Goal: Task Accomplishment & Management: Manage account settings

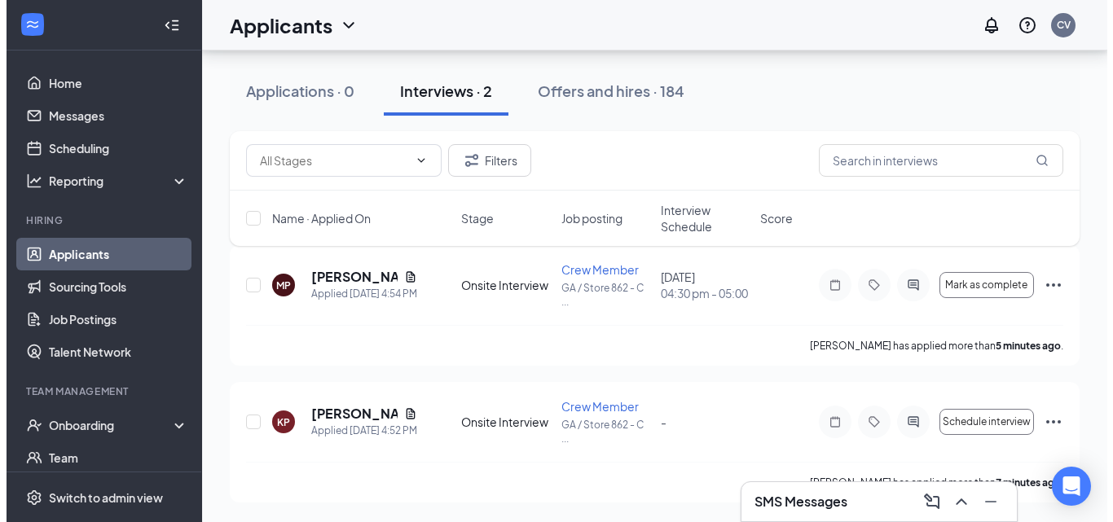
scroll to position [88, 0]
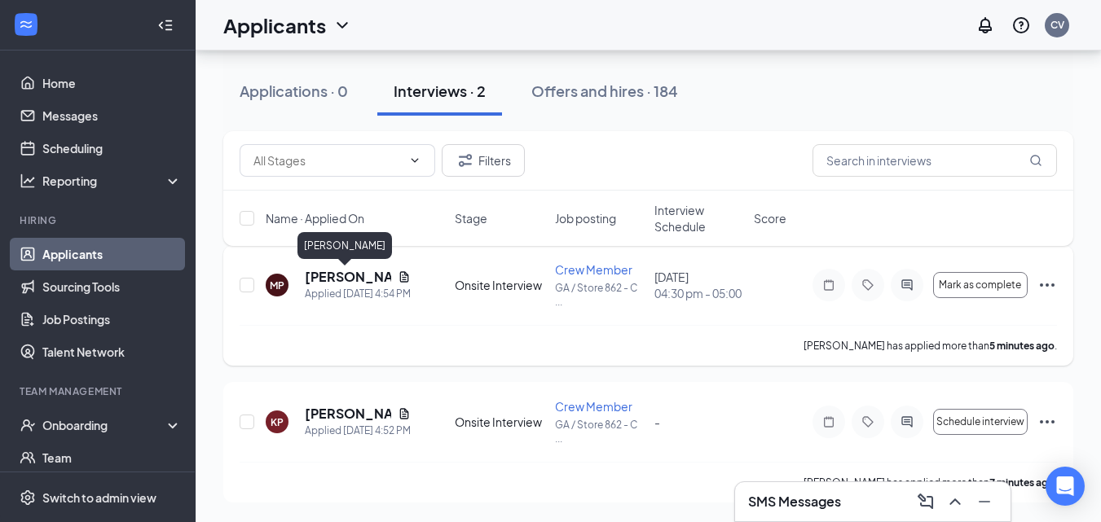
click at [337, 276] on h5 "[PERSON_NAME]" at bounding box center [348, 277] width 86 height 18
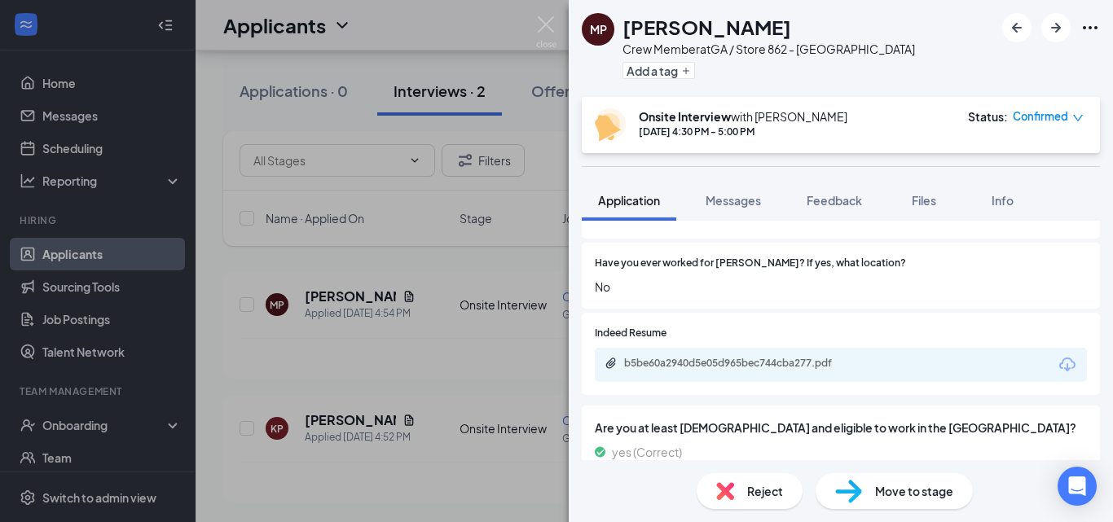
scroll to position [680, 0]
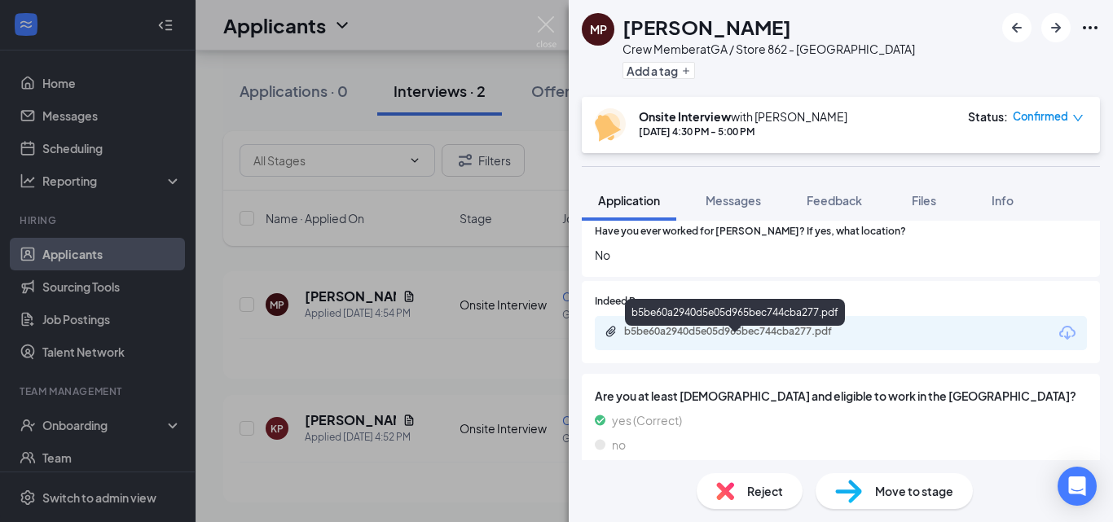
click at [786, 325] on div "b5be60a2940d5e05d965bec744cba277.pdf" at bounding box center [738, 331] width 228 height 13
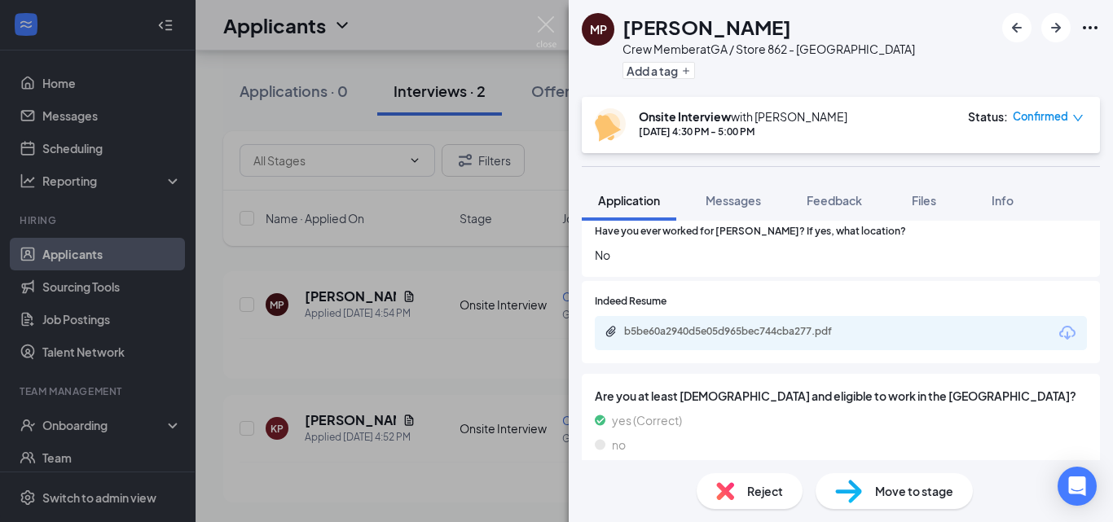
scroll to position [675, 0]
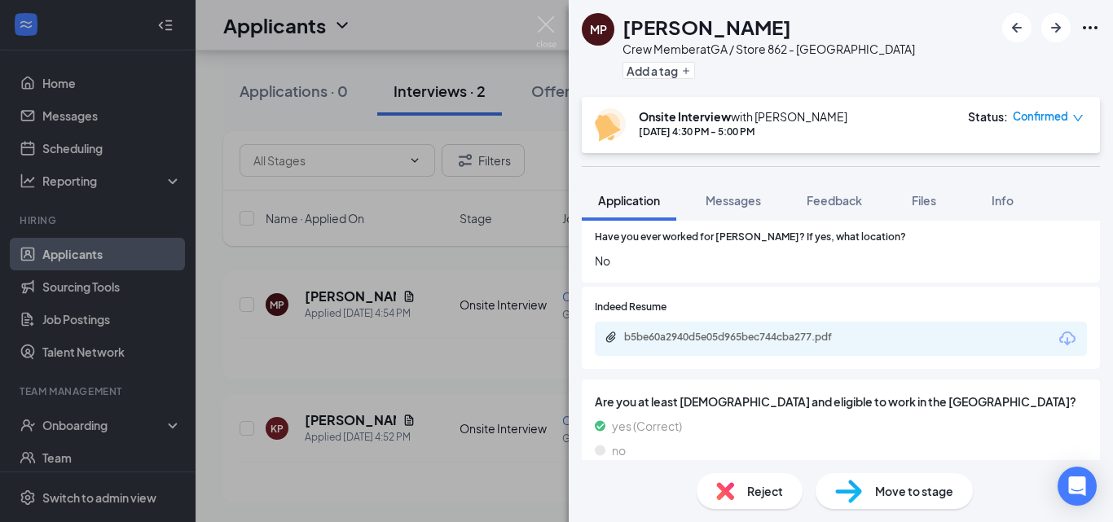
click at [449, 315] on div "MP [PERSON_NAME] Crew Member at [GEOGRAPHIC_DATA] / Store 862 - [PERSON_NAME] A…" at bounding box center [556, 261] width 1113 height 522
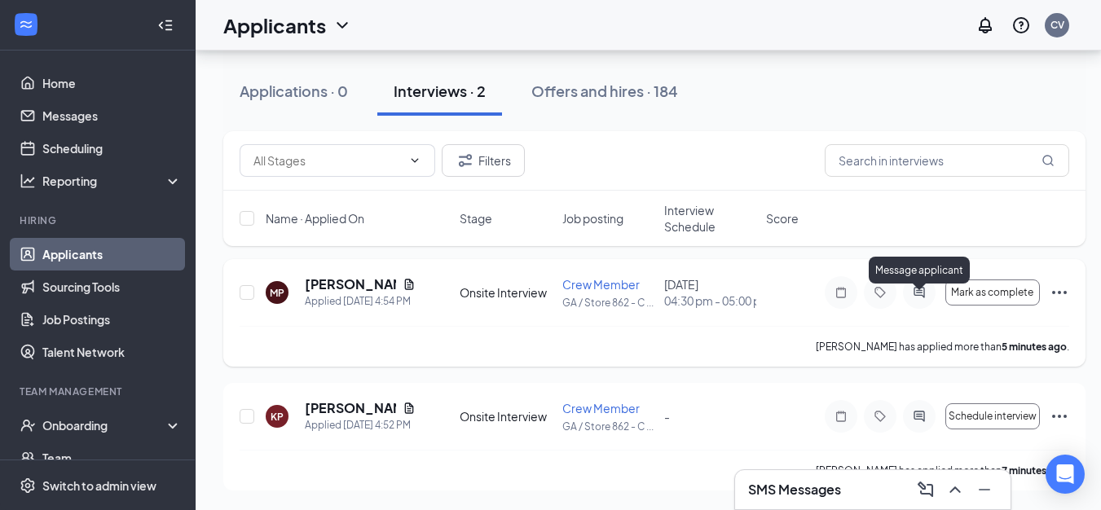
click at [919, 286] on icon "ActiveChat" at bounding box center [919, 292] width 20 height 13
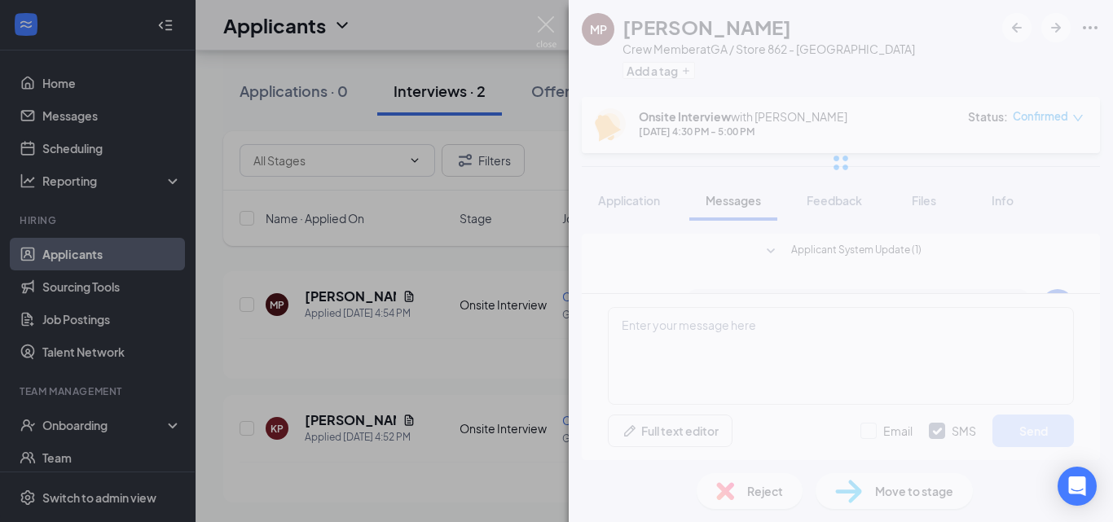
scroll to position [341, 0]
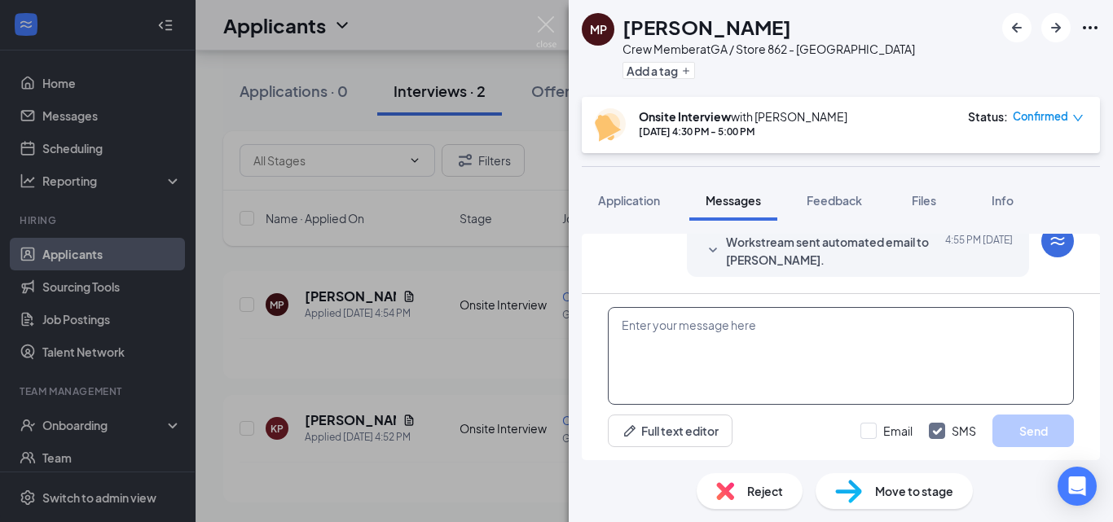
click at [802, 349] on textarea at bounding box center [841, 356] width 466 height 98
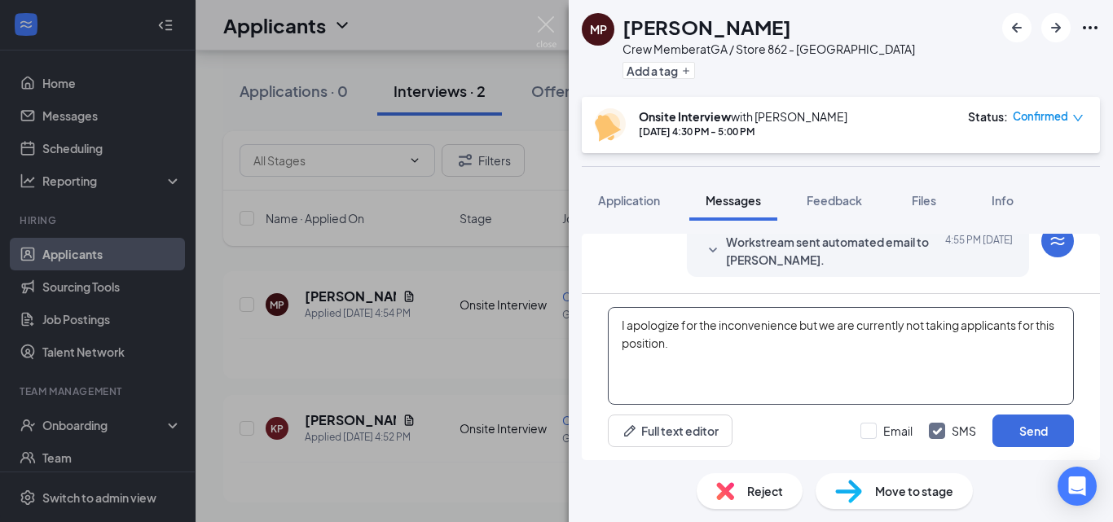
click at [758, 372] on textarea "I apologize for the inconvenience but we are currently not taking applicants fo…" at bounding box center [841, 356] width 466 height 98
type textarea "I apologize for the inconvenience but we are currently not taking applicants fo…"
click at [879, 432] on input "Email" at bounding box center [886, 431] width 52 height 16
checkbox input "true"
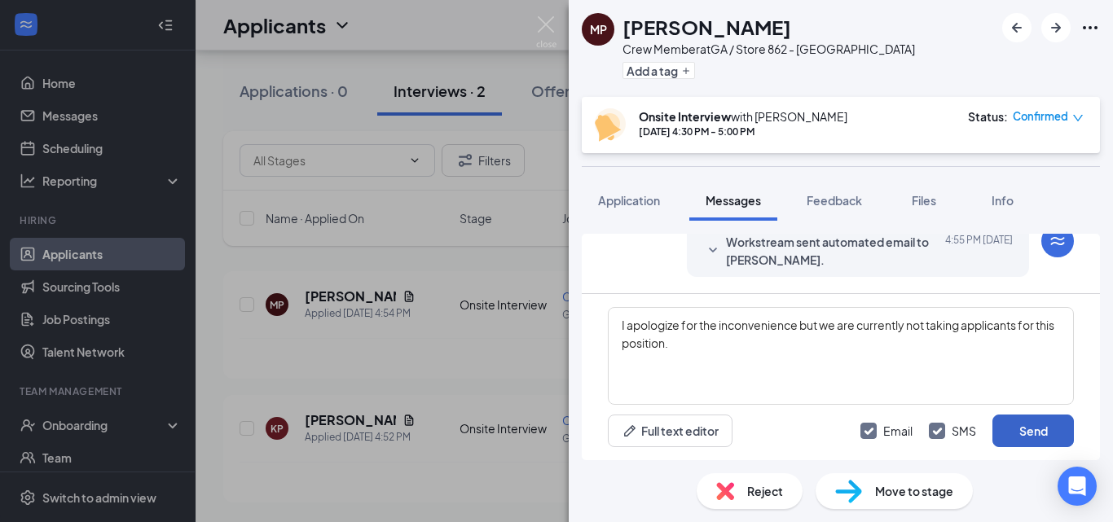
click at [1028, 442] on button "Send" at bounding box center [1033, 431] width 81 height 33
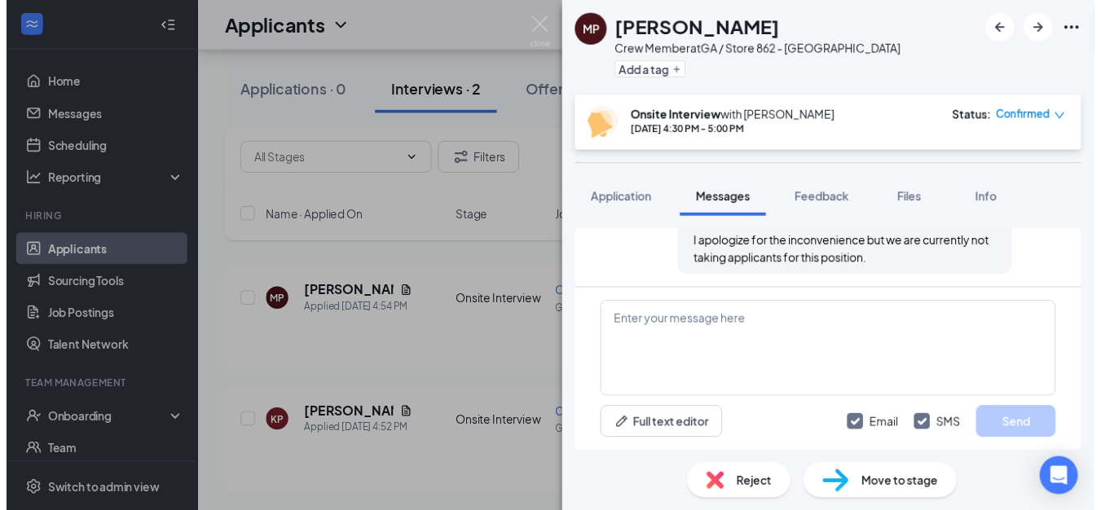
scroll to position [586, 0]
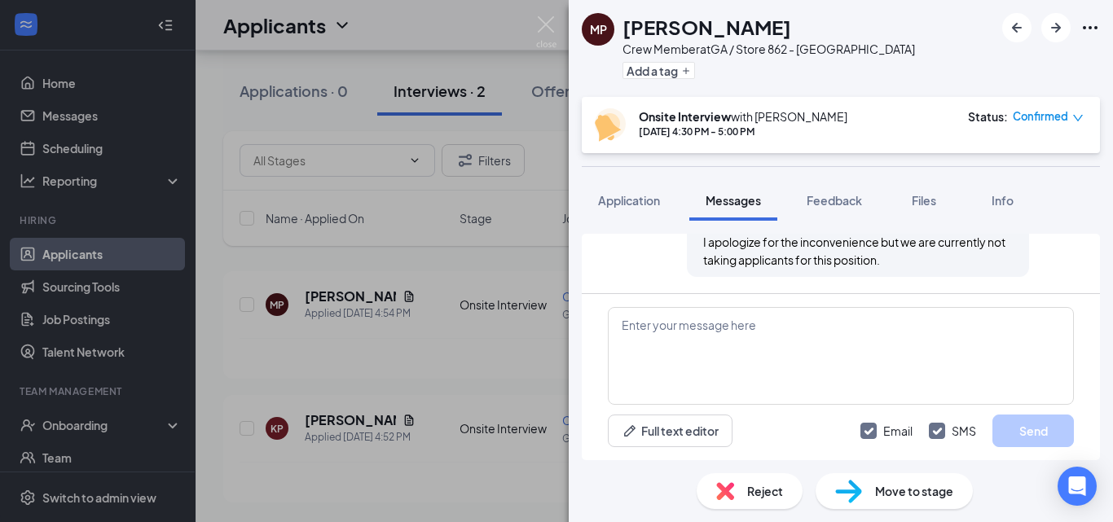
click at [513, 298] on div "MP [PERSON_NAME] Crew Member at [GEOGRAPHIC_DATA] / Store 862 - [PERSON_NAME] A…" at bounding box center [556, 261] width 1113 height 522
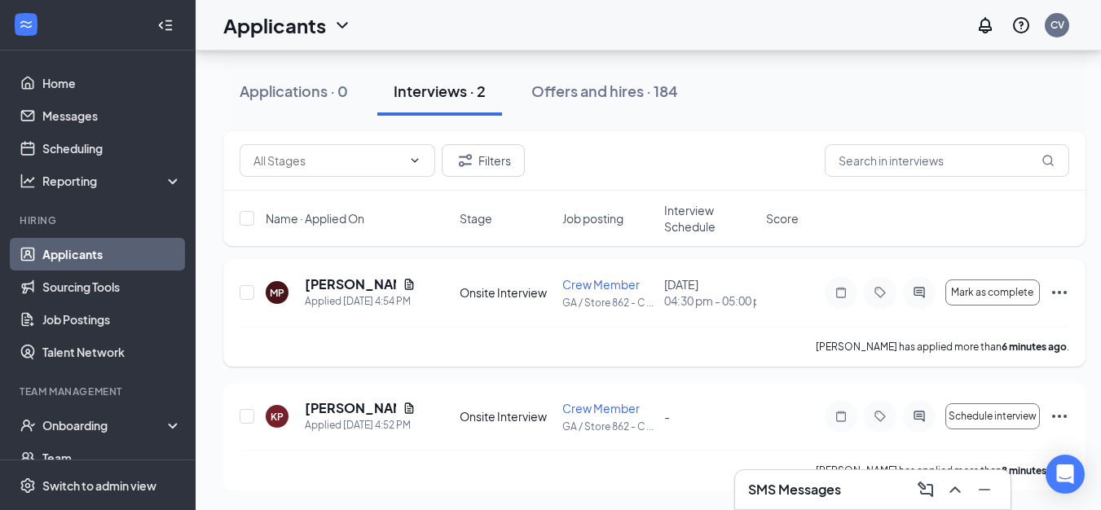
click at [1054, 283] on icon "Ellipses" at bounding box center [1060, 293] width 20 height 20
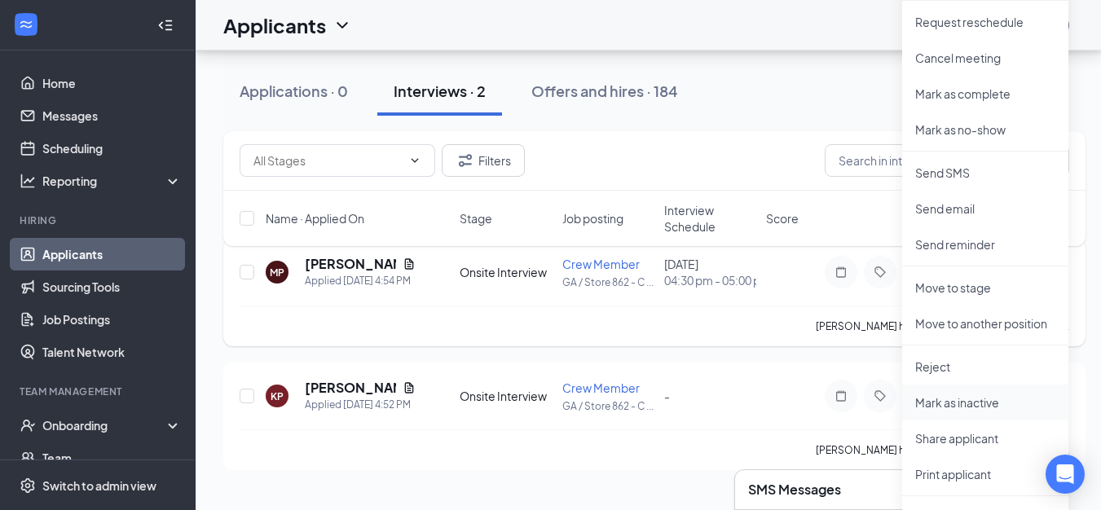
scroll to position [38, 0]
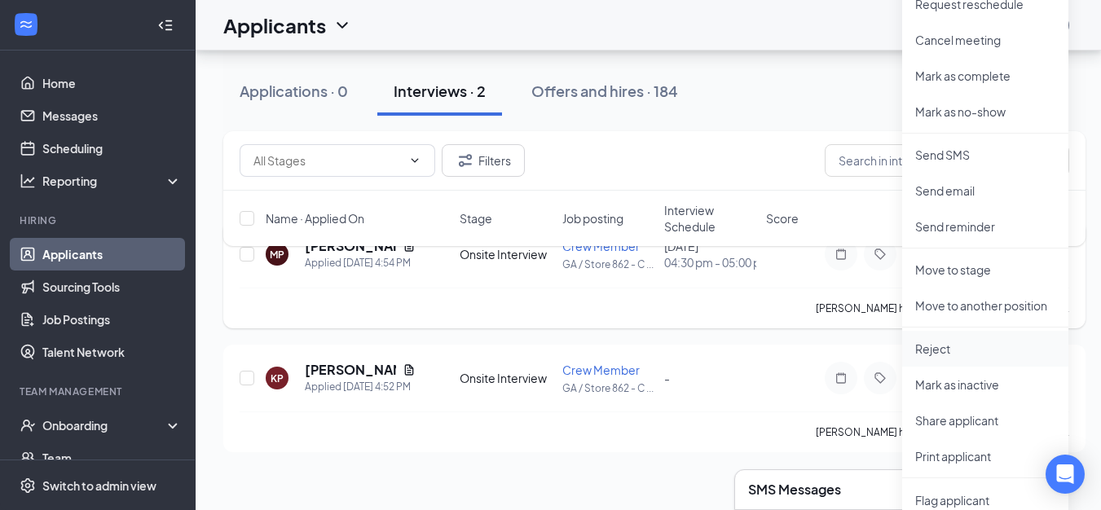
click at [970, 341] on p "Reject" at bounding box center [985, 349] width 140 height 16
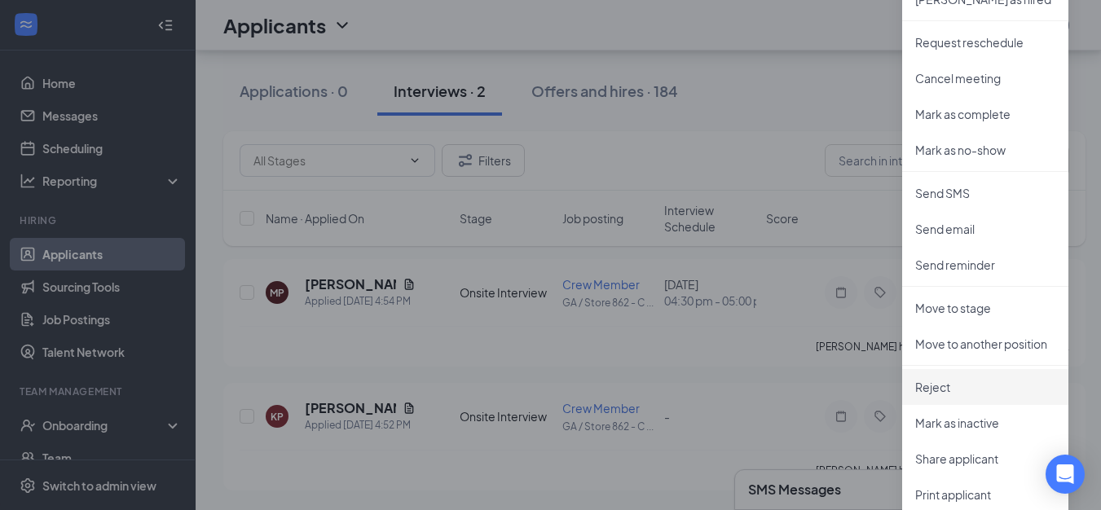
scroll to position [100, 0]
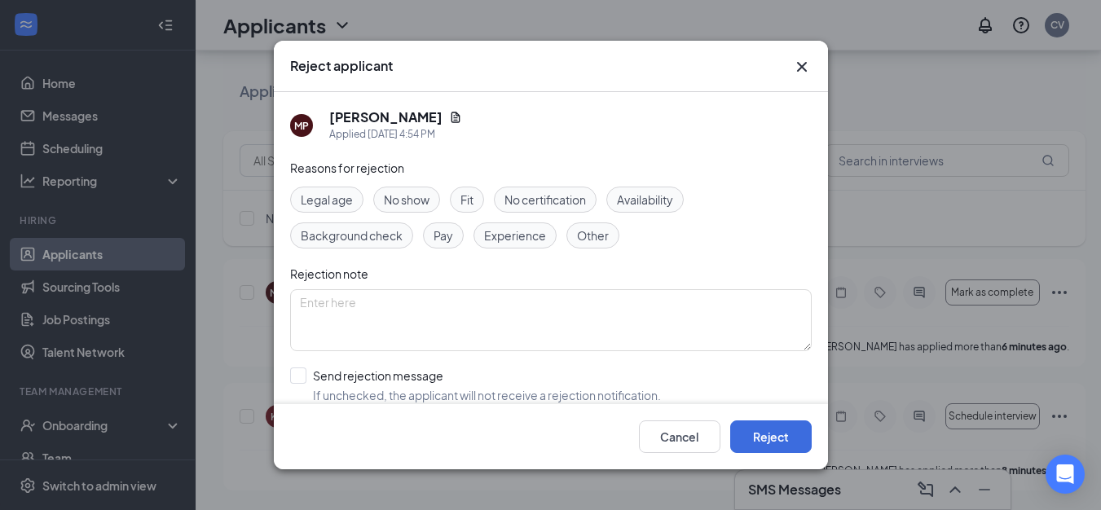
drag, startPoint x: 324, startPoint y: 377, endPoint x: 1020, endPoint y: 413, distance: 697.6
click at [326, 377] on input "Send rejection message If unchecked, the applicant will not receive a rejection…" at bounding box center [475, 386] width 371 height 36
checkbox input "true"
click at [775, 434] on button "Reject" at bounding box center [770, 436] width 81 height 33
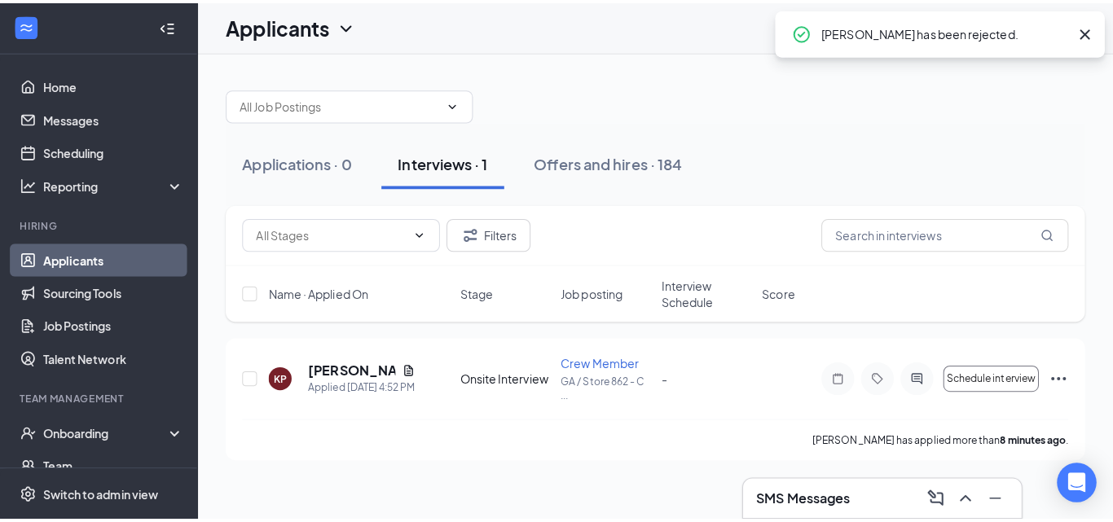
scroll to position [0, 0]
